Goal: Find specific page/section: Find specific page/section

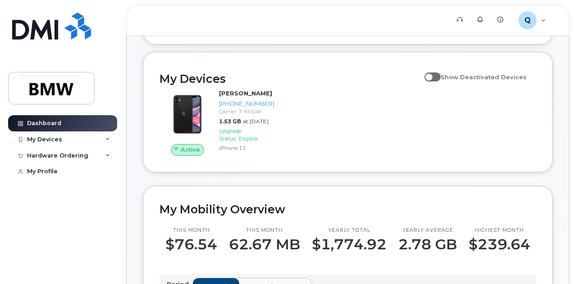
scroll to position [82, 0]
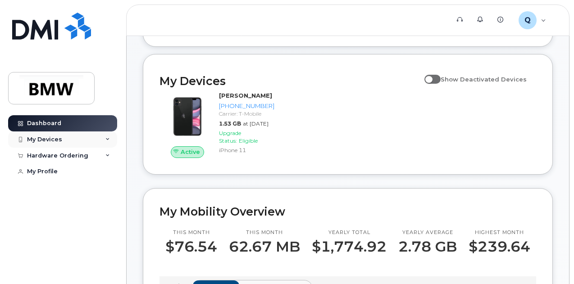
click at [107, 140] on icon at bounding box center [107, 139] width 5 height 5
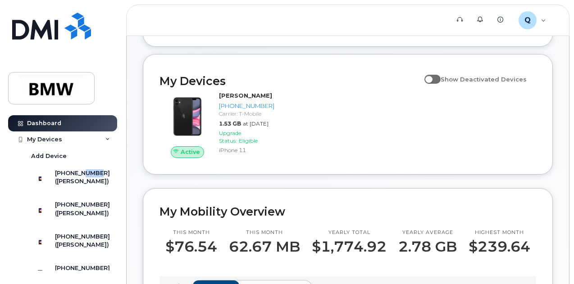
drag, startPoint x: 116, startPoint y: 165, endPoint x: 117, endPoint y: 179, distance: 14.0
click at [117, 179] on div "Dashboard My Devices Add Device 864-831-7112 (Curtis Bolton) 864-748-6215 (Curt…" at bounding box center [63, 192] width 111 height 155
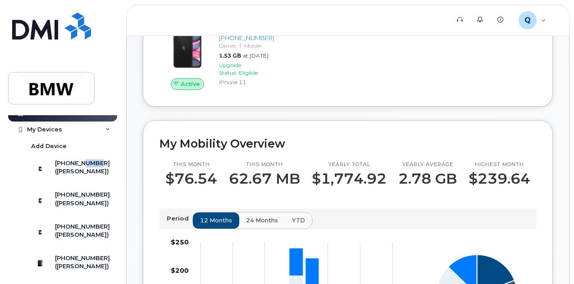
scroll to position [7, 0]
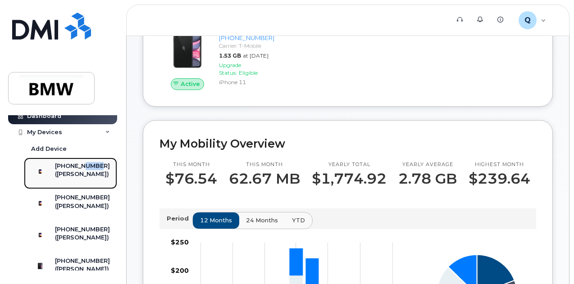
click at [77, 167] on div "[PHONE_NUMBER]" at bounding box center [82, 166] width 55 height 8
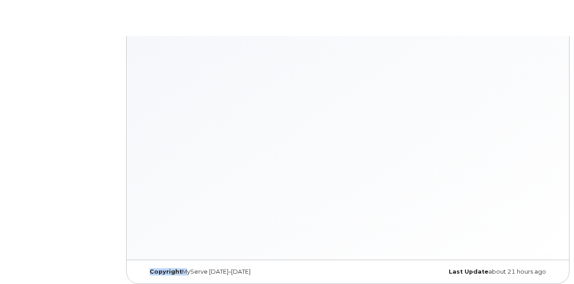
click at [43, 178] on body "× × Keyboard Shortcuts Help ? Show this modal Navigation G D Go to devices G I …" at bounding box center [287, 144] width 574 height 289
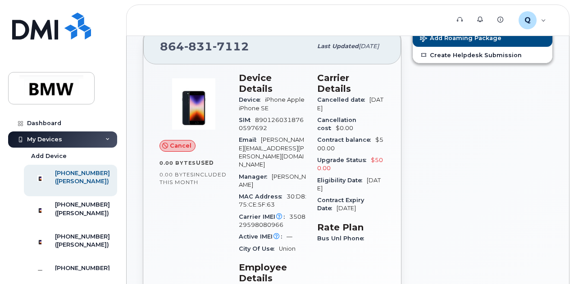
scroll to position [34, 0]
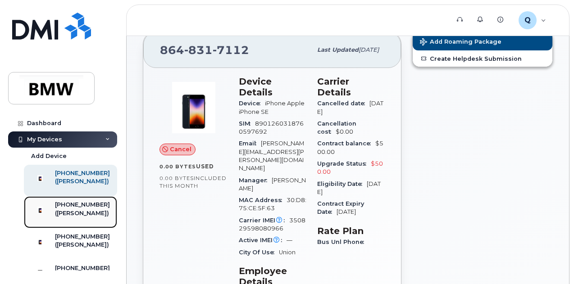
click at [78, 209] on div "[PHONE_NUMBER]" at bounding box center [82, 205] width 55 height 8
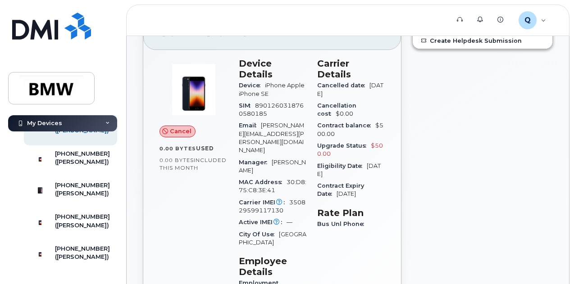
scroll to position [83, 0]
click at [81, 158] on div "[PHONE_NUMBER]" at bounding box center [82, 153] width 55 height 8
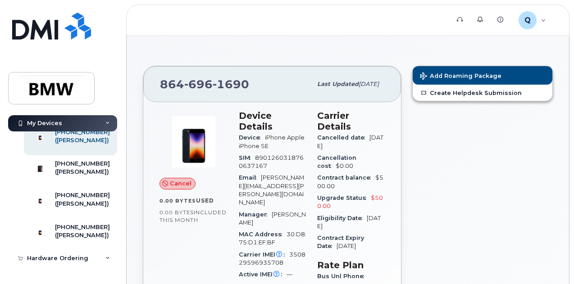
scroll to position [107, 0]
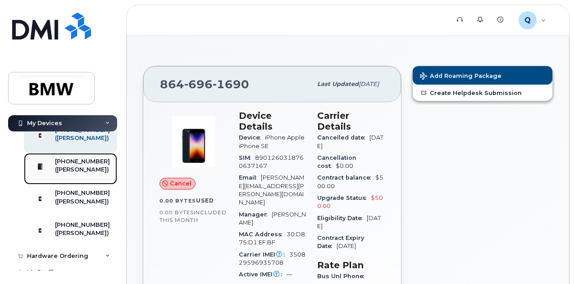
click at [82, 166] on div "[PHONE_NUMBER]" at bounding box center [82, 162] width 55 height 8
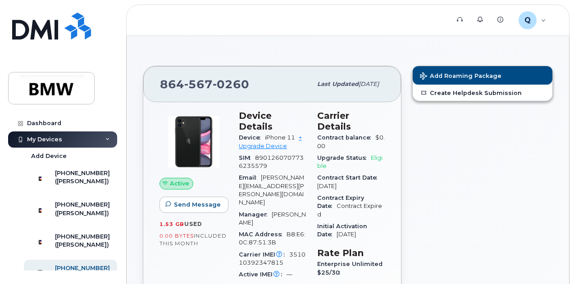
drag, startPoint x: 115, startPoint y: 187, endPoint x: 116, endPoint y: 199, distance: 12.6
click at [116, 196] on div "[PHONE_NUMBER] ([PERSON_NAME])" at bounding box center [71, 181] width 95 height 32
